Goal: Navigation & Orientation: Find specific page/section

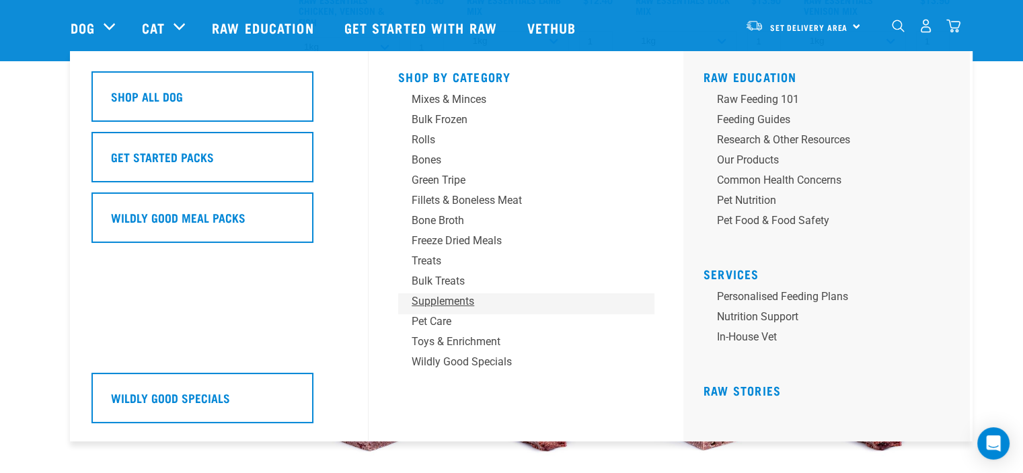
click at [431, 305] on div "Supplements" at bounding box center [517, 301] width 210 height 16
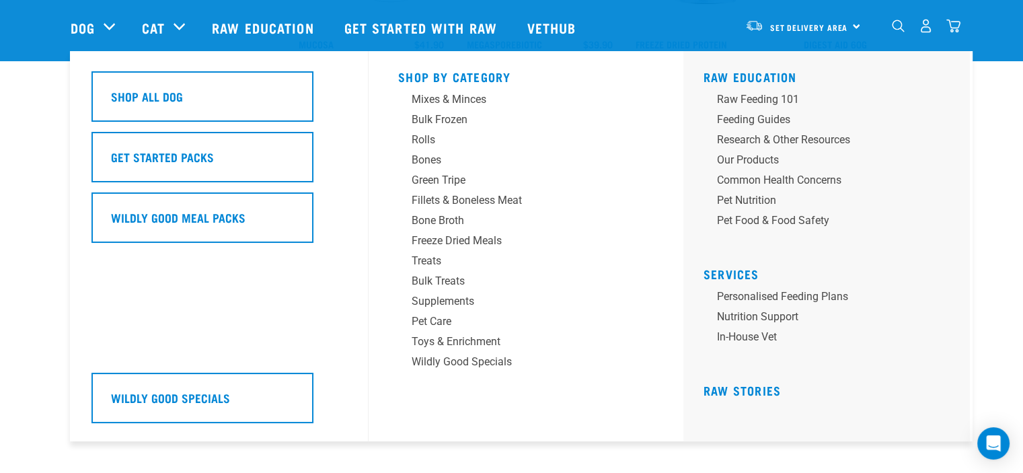
scroll to position [1009, 0]
click at [445, 322] on div "Pet Care" at bounding box center [517, 321] width 210 height 16
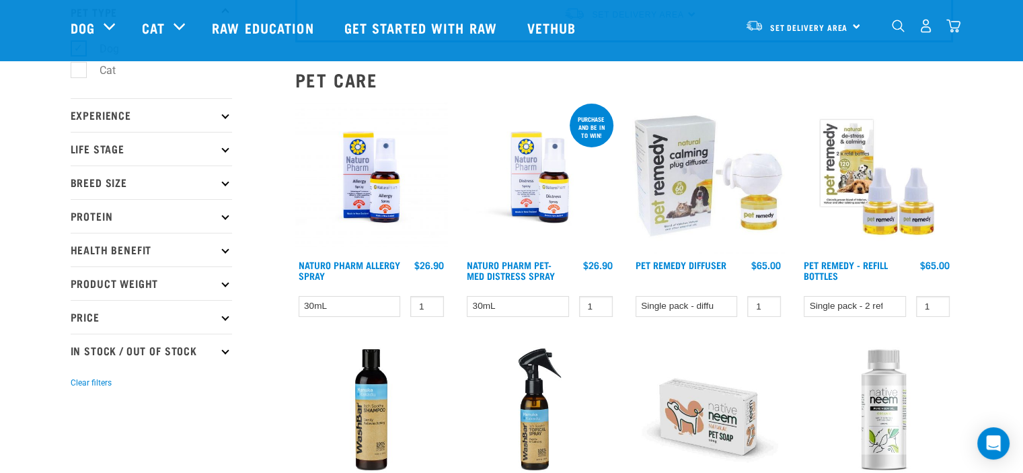
scroll to position [135, 0]
